Goal: Transaction & Acquisition: Subscribe to service/newsletter

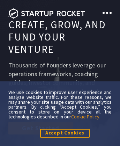
click at [107, 13] on span at bounding box center [107, 13] width 2 height 2
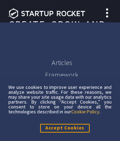
click at [86, 111] on link "Cookie Policy" at bounding box center [85, 111] width 28 height 6
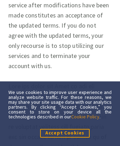
scroll to position [8, 0]
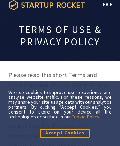
click at [47, 5] on icon at bounding box center [46, 5] width 77 height 10
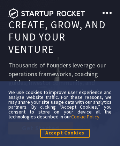
click at [41, 122] on link "Get Started" at bounding box center [40, 128] width 65 height 13
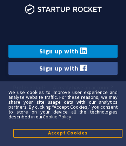
click at [63, 51] on link "Sign up with" at bounding box center [62, 51] width 109 height 13
